Goal: Task Accomplishment & Management: Complete application form

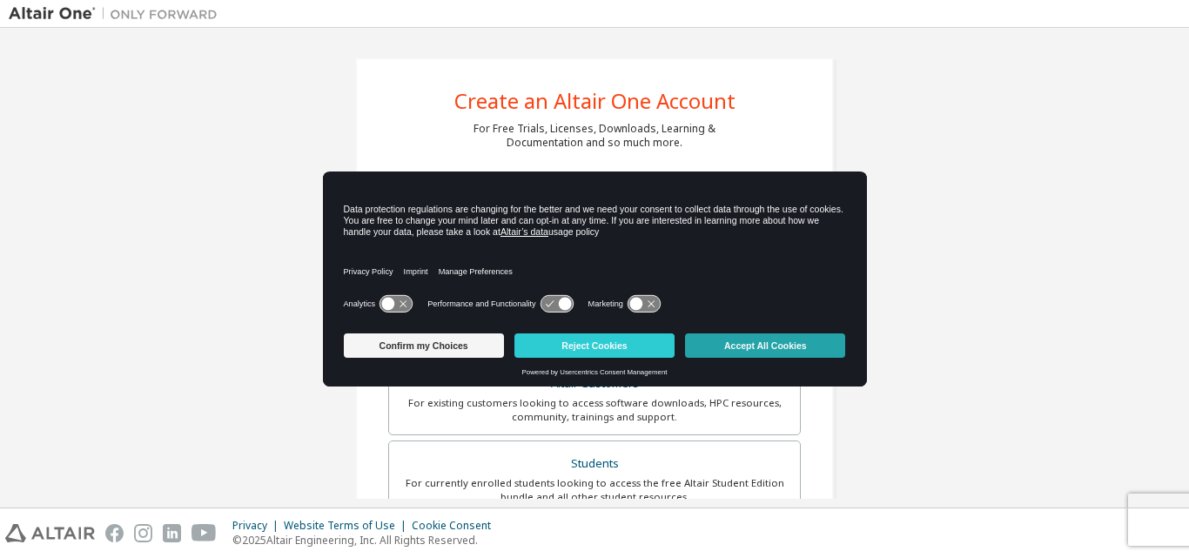
click at [789, 354] on button "Accept All Cookies" at bounding box center [765, 345] width 160 height 24
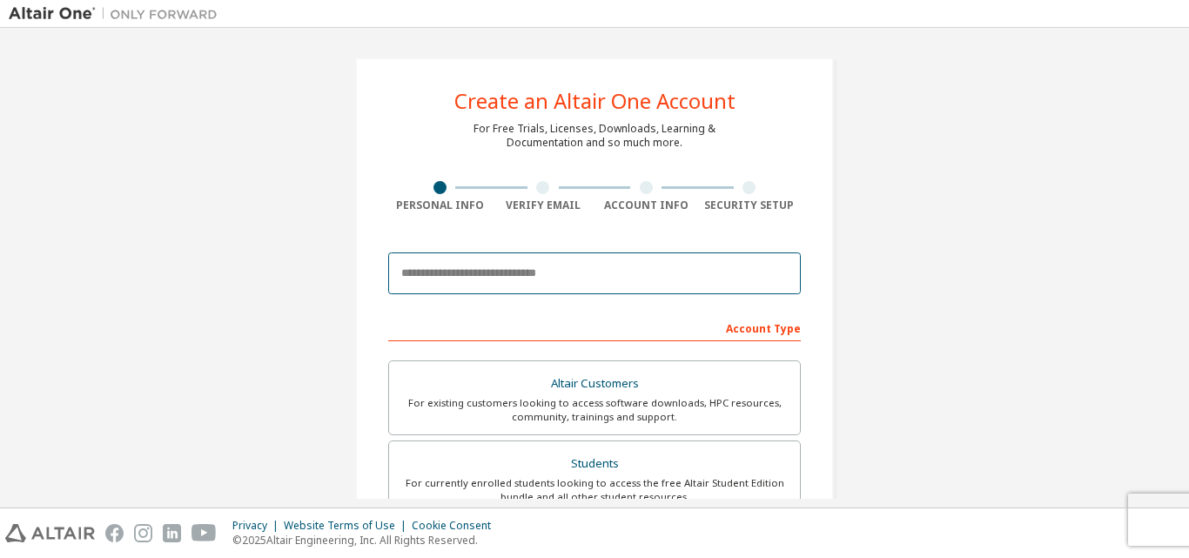
click at [478, 272] on input "email" at bounding box center [594, 273] width 413 height 42
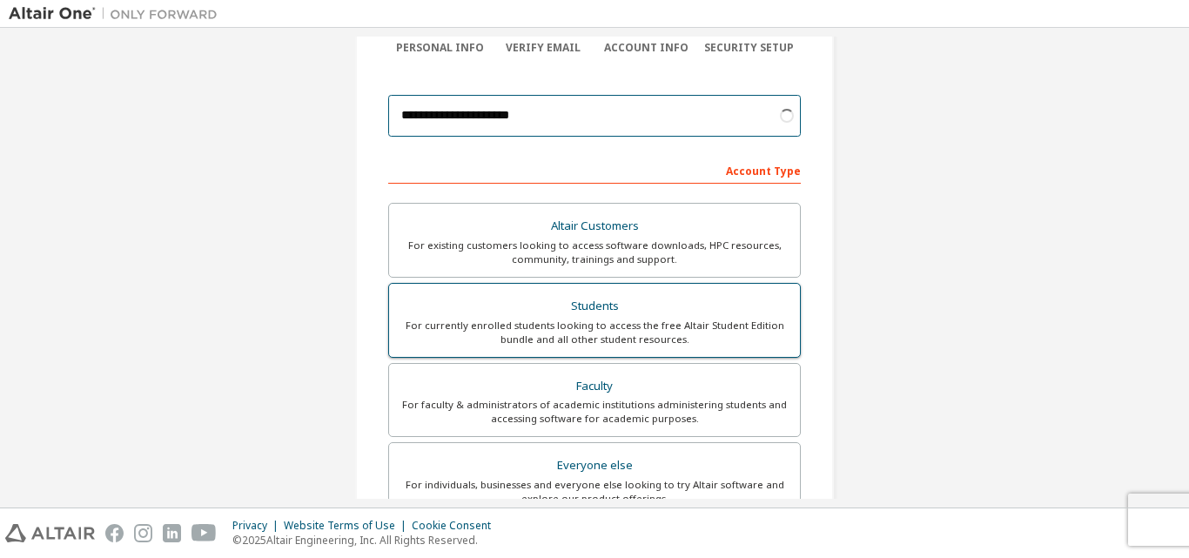
scroll to position [261, 0]
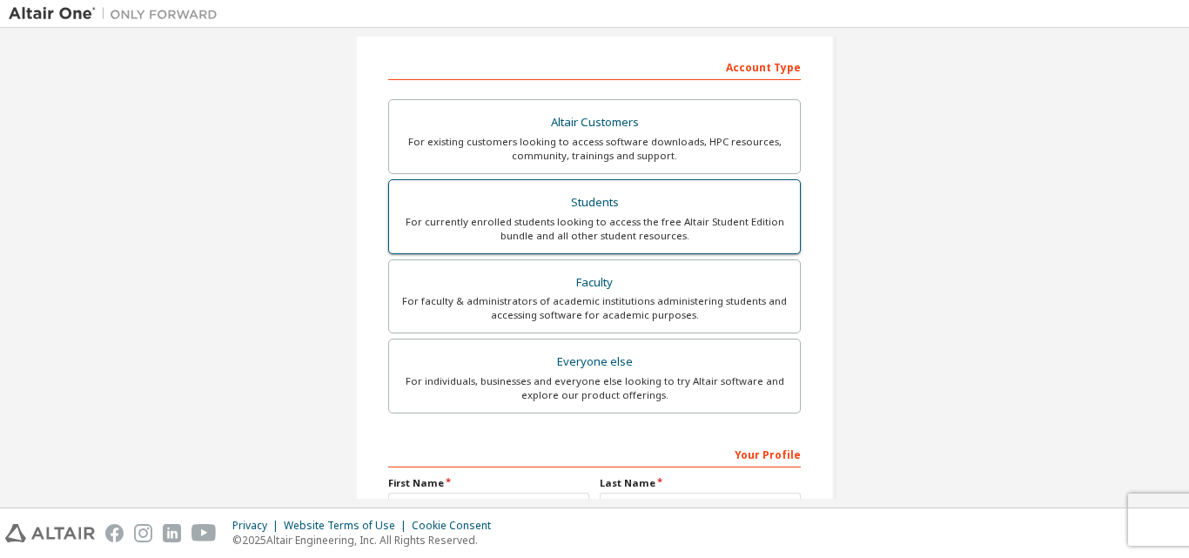
type input "**********"
click at [497, 201] on div "Students" at bounding box center [594, 203] width 390 height 24
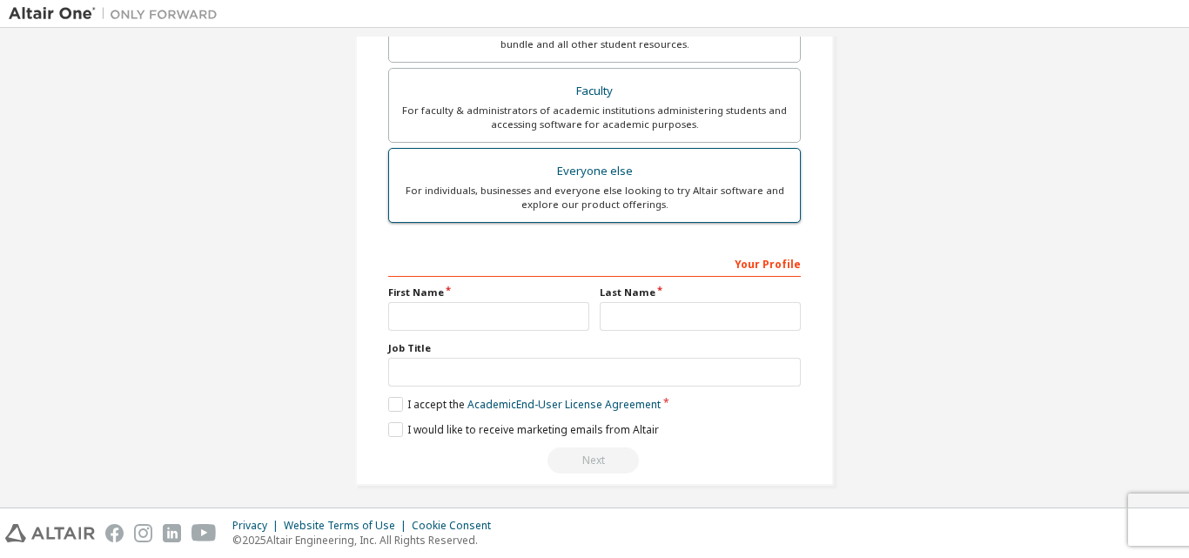
scroll to position [505, 0]
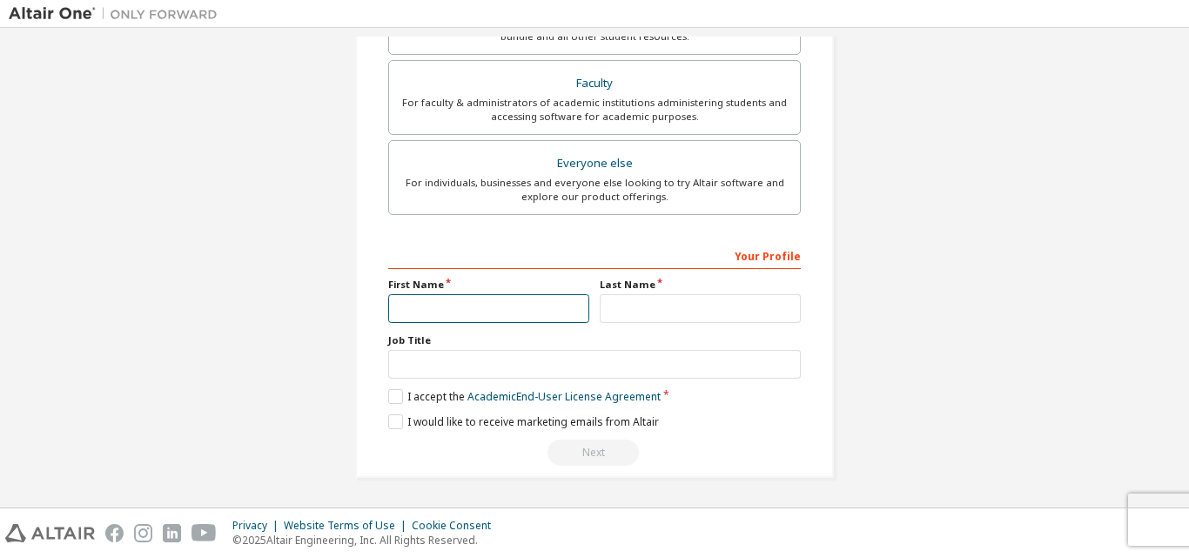
click at [440, 314] on input "text" at bounding box center [488, 308] width 201 height 29
type input "*"
type input "********"
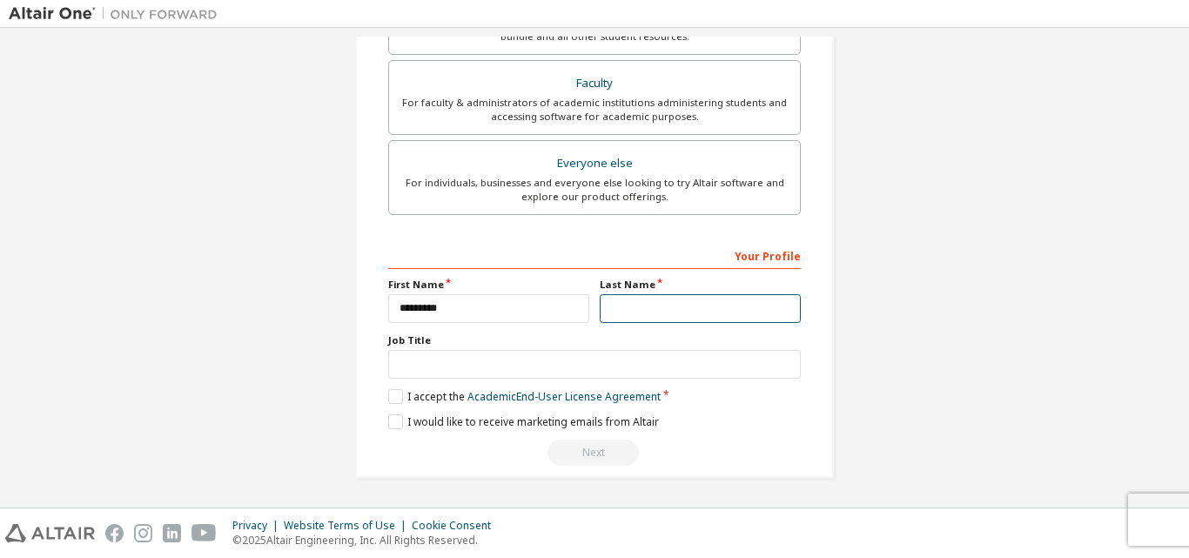
click at [640, 310] on input "text" at bounding box center [700, 308] width 201 height 29
type input "**********"
click at [388, 395] on label "I accept the Academic End-User License Agreement" at bounding box center [524, 396] width 272 height 15
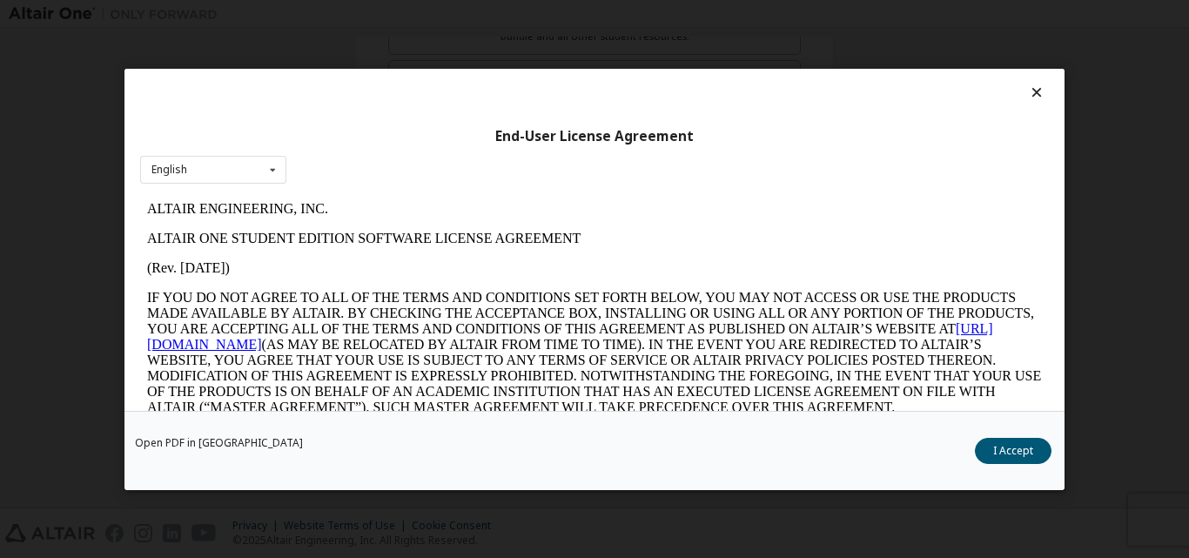
scroll to position [0, 0]
click at [1012, 461] on button "I Accept" at bounding box center [1013, 450] width 77 height 26
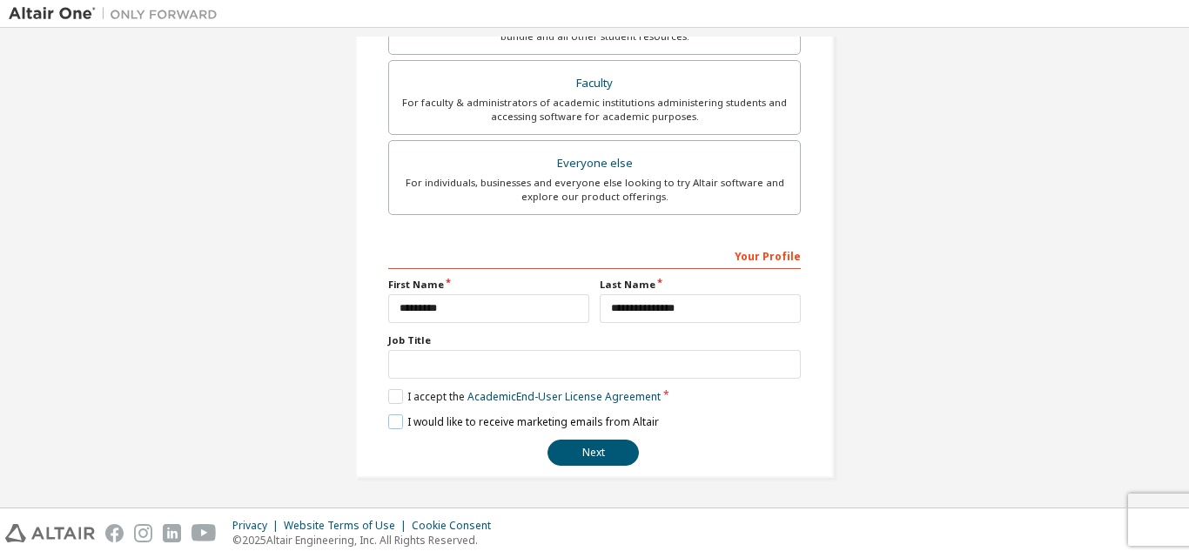
click at [389, 420] on label "I would like to receive marketing emails from Altair" at bounding box center [523, 421] width 271 height 15
click at [593, 449] on button "Next" at bounding box center [592, 453] width 91 height 26
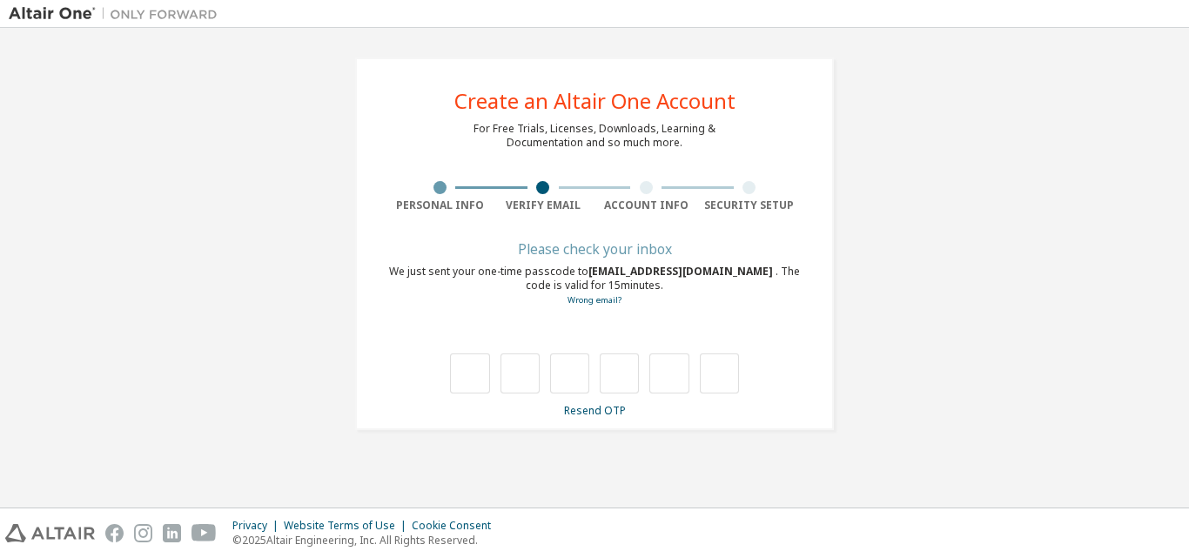
click at [1143, 70] on div "**********" at bounding box center [594, 244] width 1171 height 414
click at [471, 365] on input "text" at bounding box center [469, 373] width 39 height 40
type input "*"
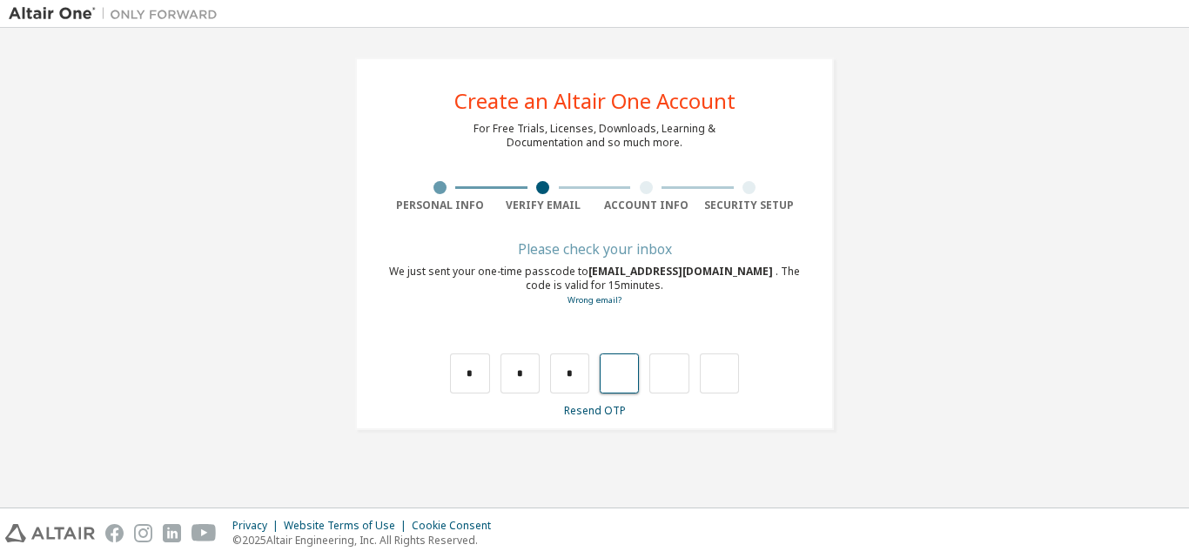
type input "*"
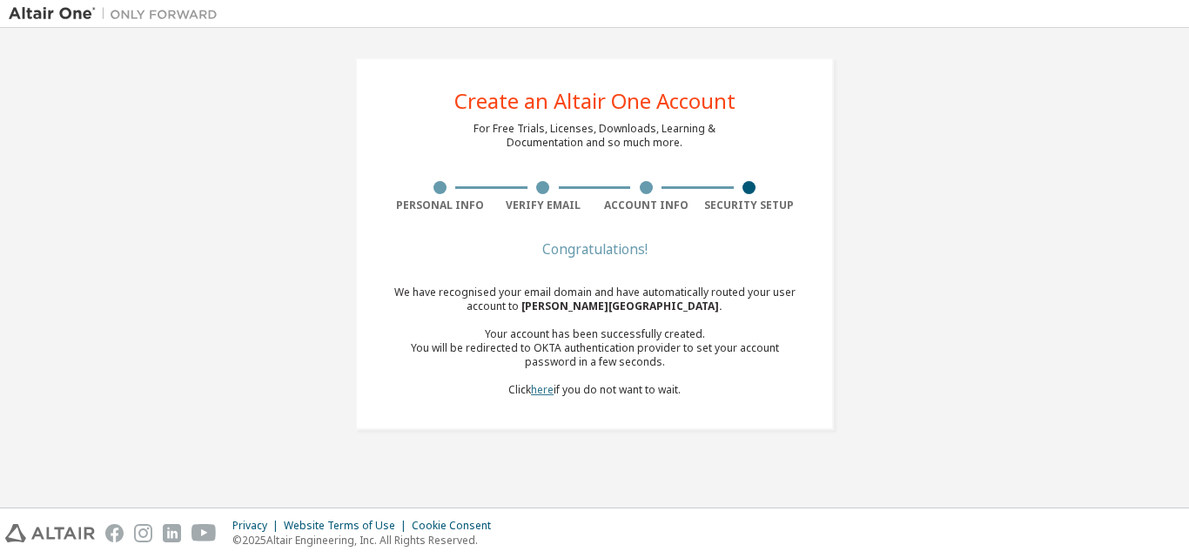
click at [542, 388] on link "here" at bounding box center [542, 389] width 23 height 15
